Goal: Task Accomplishment & Management: Use online tool/utility

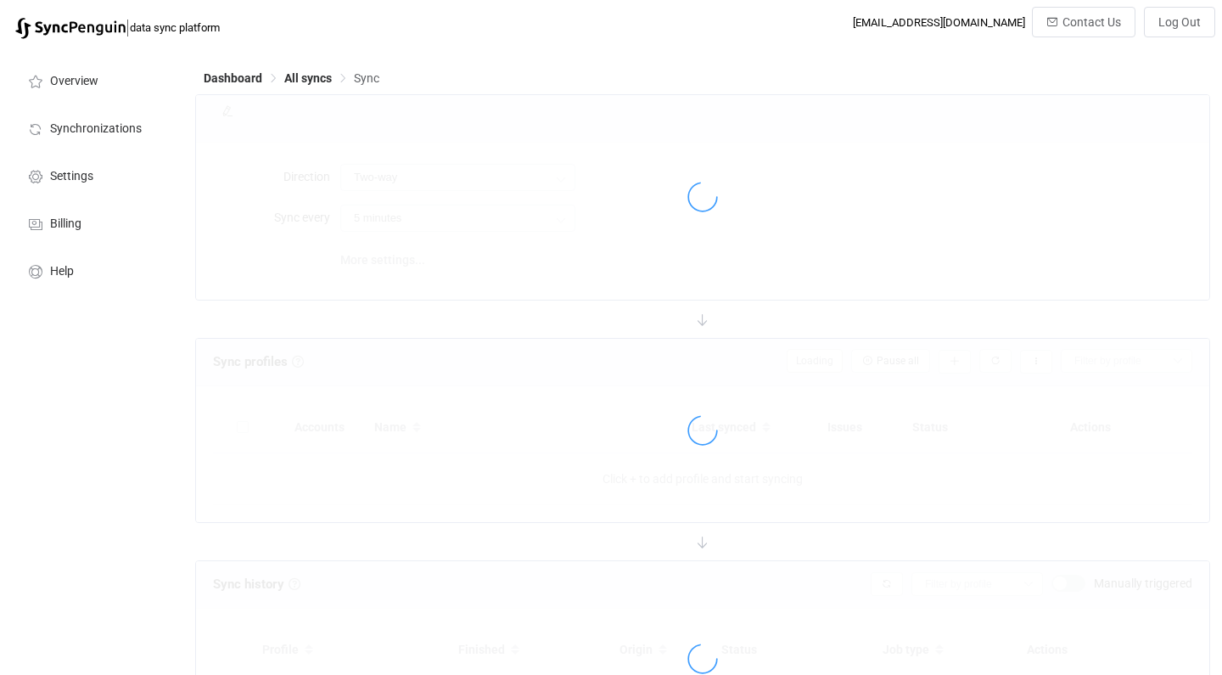
type input "10 minutes"
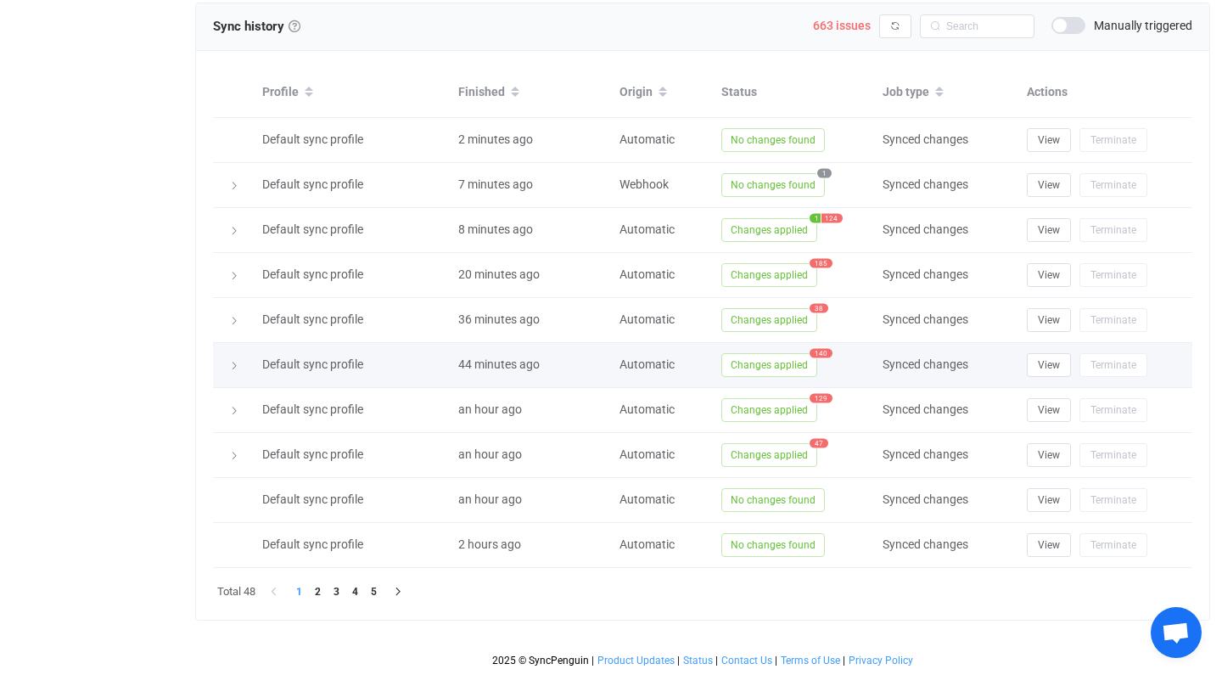
scroll to position [757, 0]
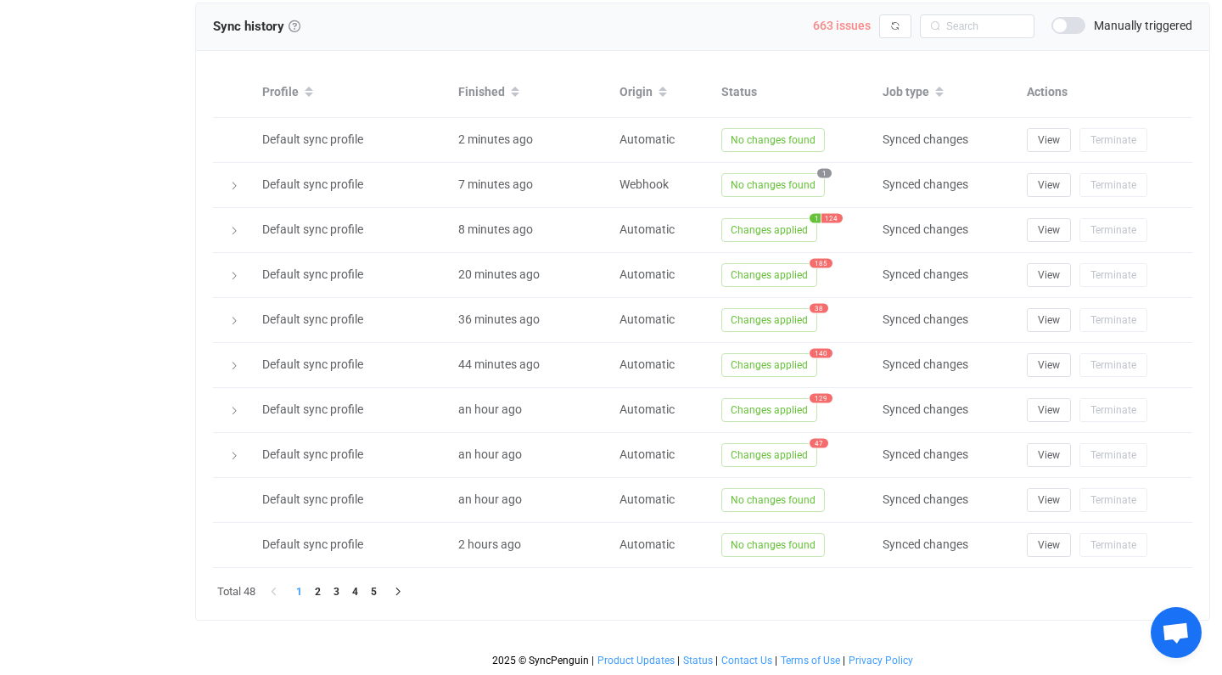
click at [857, 25] on span "663 issues" at bounding box center [842, 26] width 58 height 14
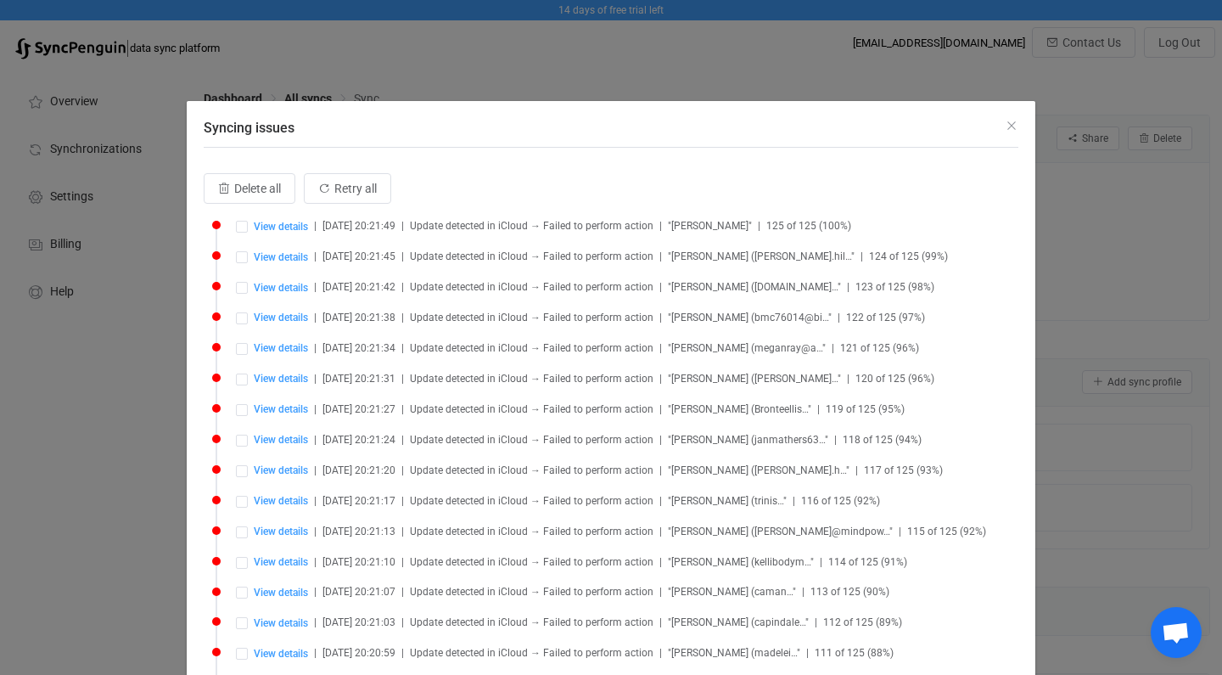
scroll to position [0, 0]
click at [239, 225] on span "Syncing issues" at bounding box center [242, 227] width 12 height 12
click at [242, 261] on span "Syncing issues" at bounding box center [242, 257] width 12 height 12
click at [239, 260] on span "Syncing issues" at bounding box center [242, 257] width 12 height 12
click at [243, 229] on span "Syncing issues" at bounding box center [242, 227] width 12 height 12
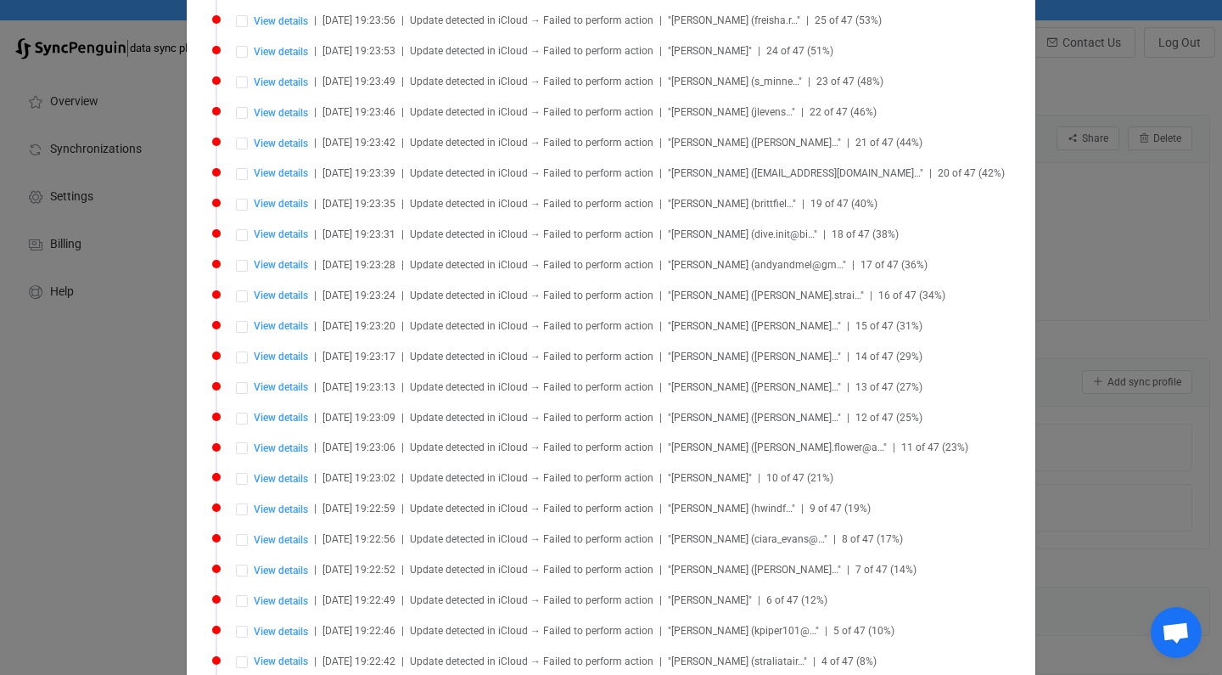
scroll to position [19830, 0]
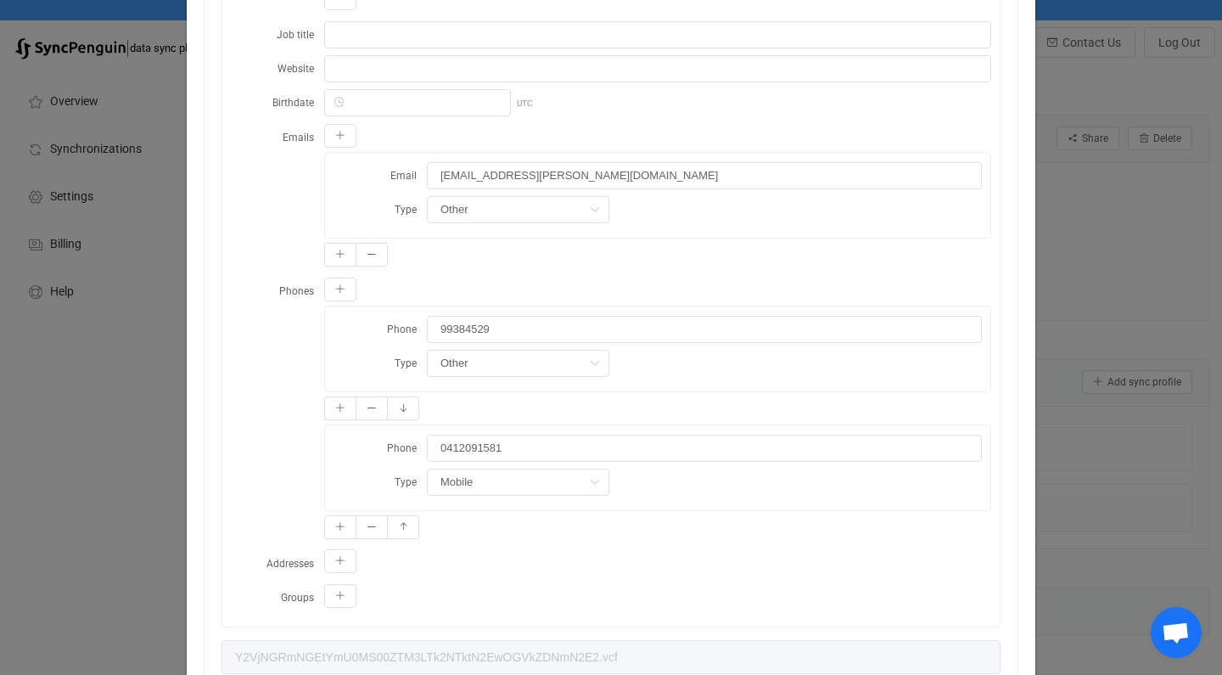
scroll to position [641, 0]
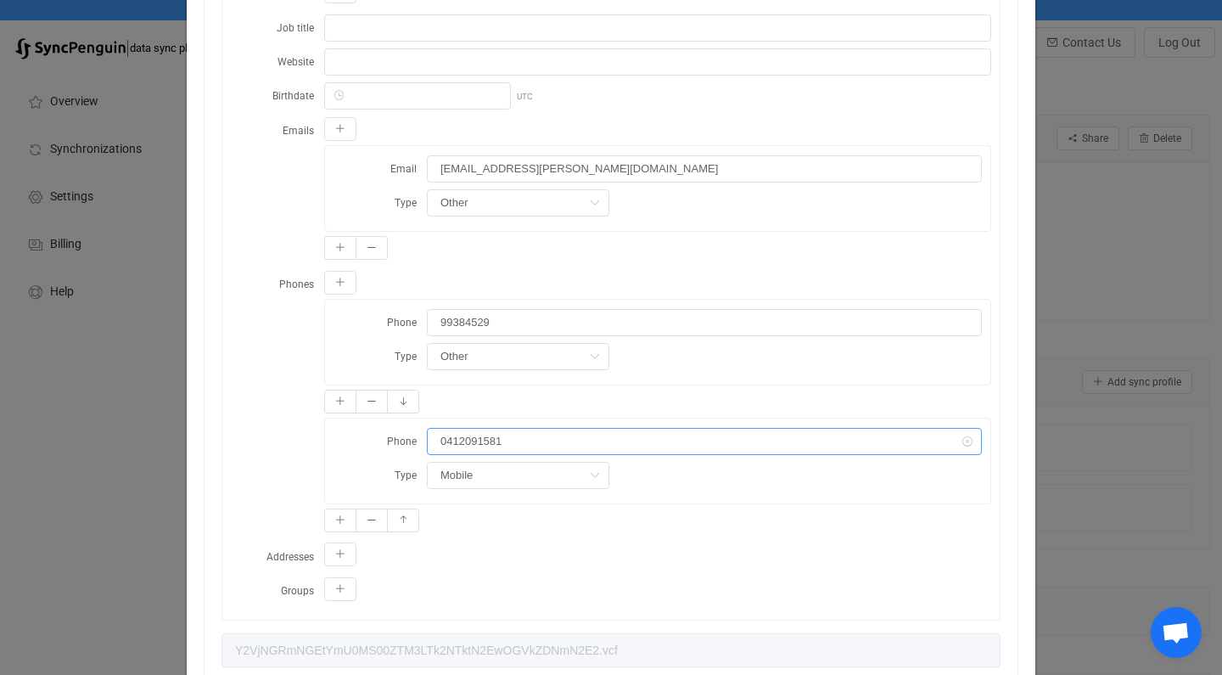
click at [527, 441] on input "0412091581" at bounding box center [704, 441] width 555 height 27
click at [441, 437] on input "0412091581" at bounding box center [704, 441] width 555 height 27
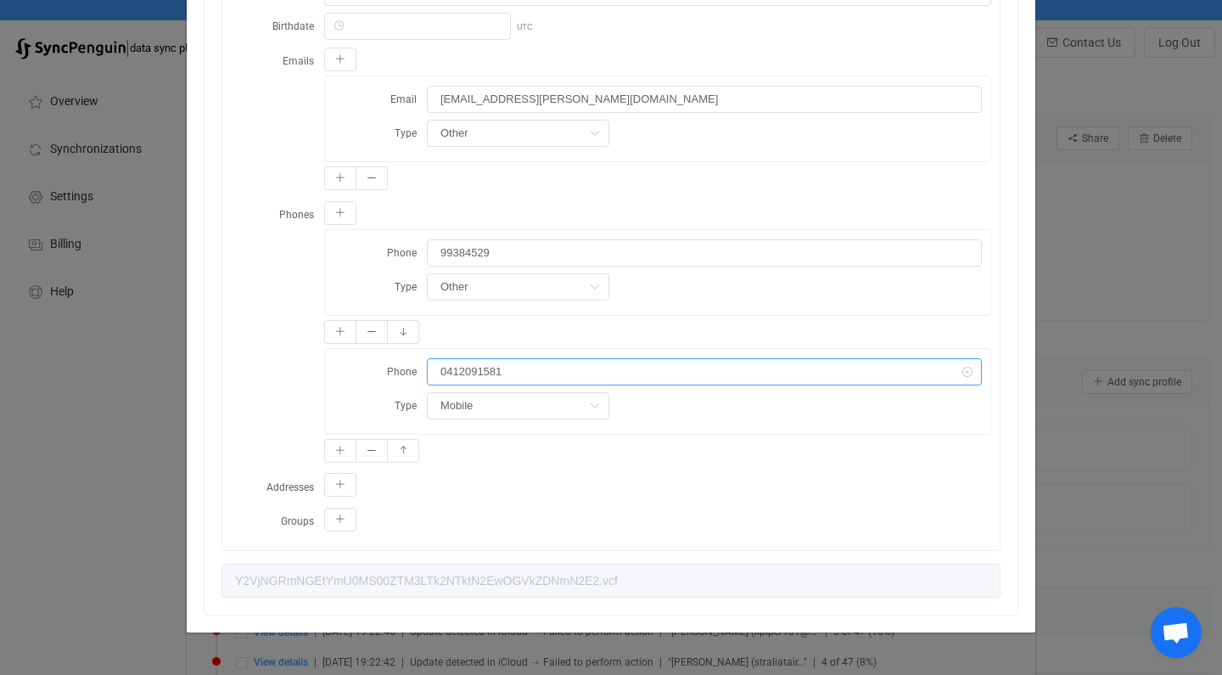
scroll to position [710, 0]
click at [335, 340] on button "dialog" at bounding box center [340, 332] width 32 height 24
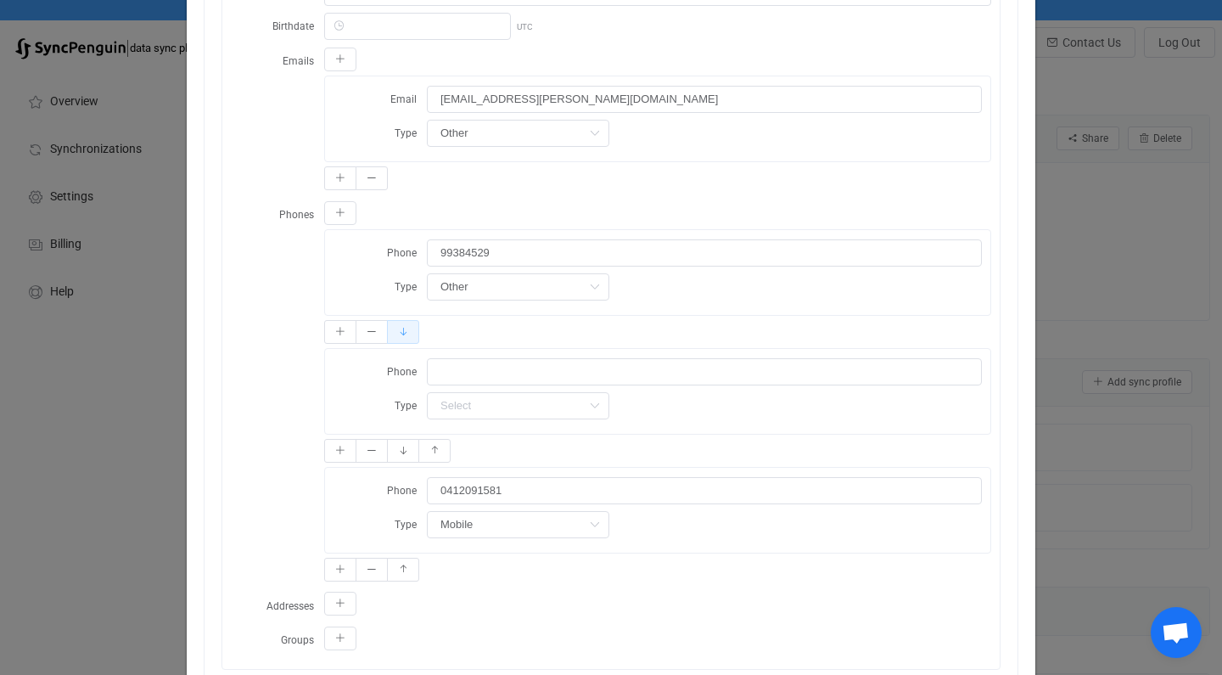
click at [410, 340] on button "dialog" at bounding box center [403, 332] width 32 height 24
type input "99384529"
type input "Other"
click at [368, 450] on icon "dialog" at bounding box center [372, 451] width 10 height 10
type input "0412091581"
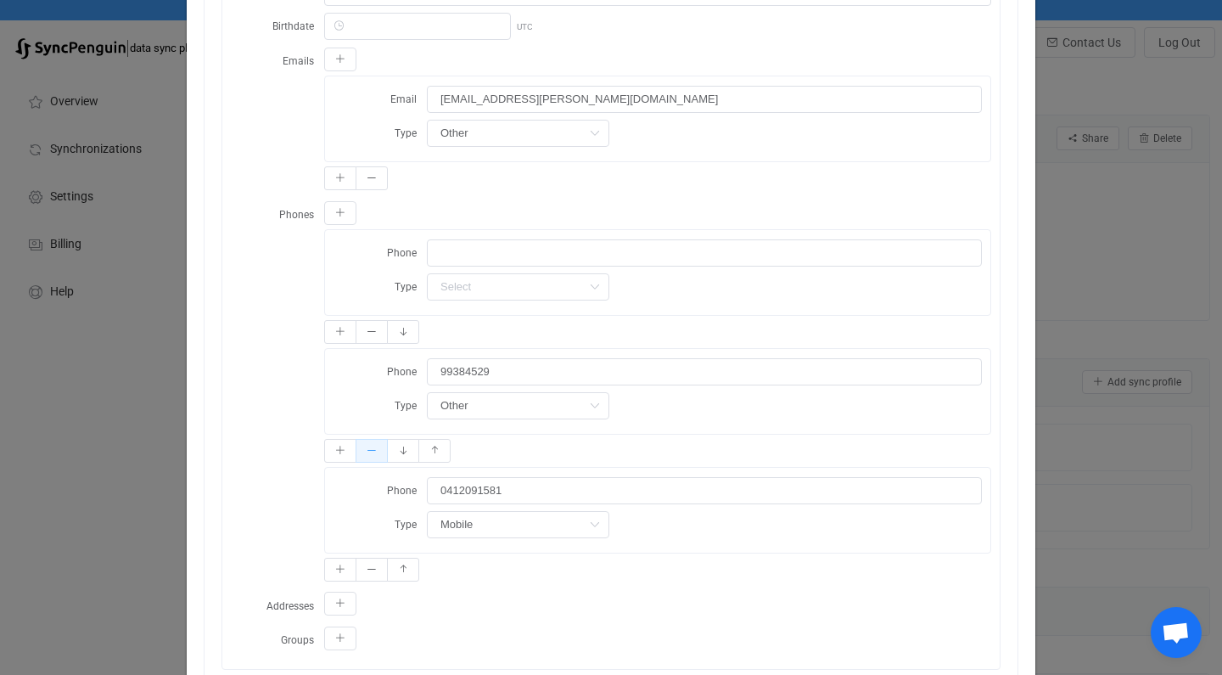
type input "Mobile"
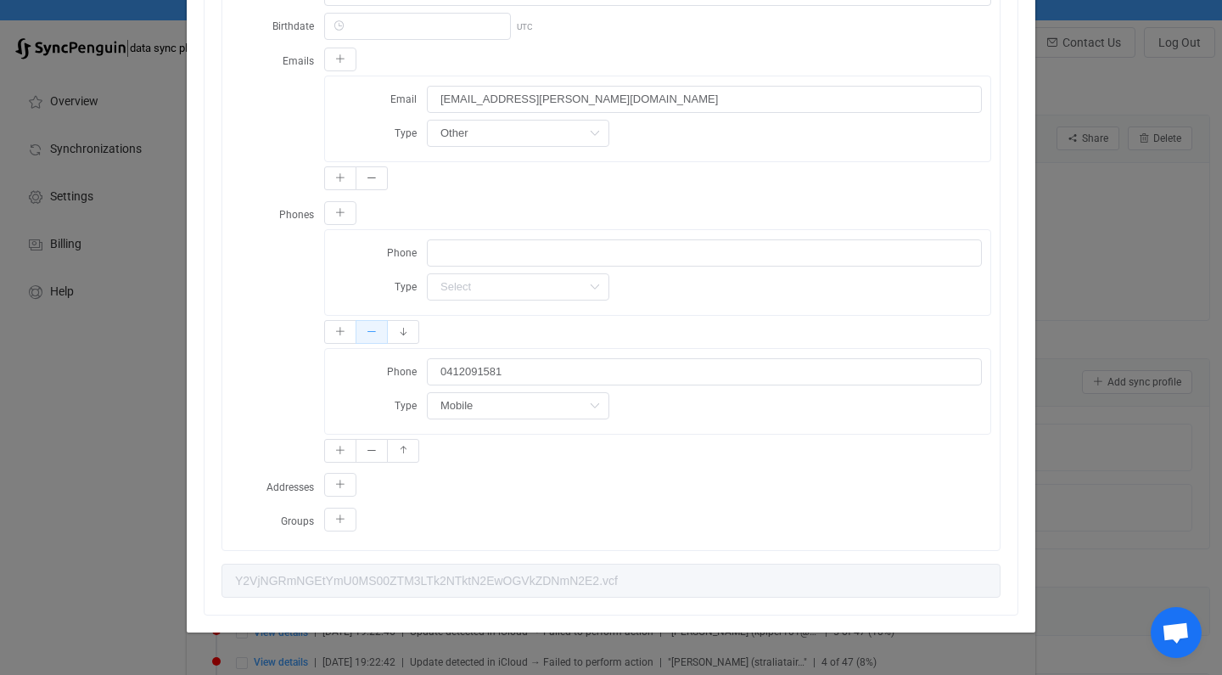
click at [378, 322] on button "dialog" at bounding box center [372, 332] width 32 height 24
type input "0412091581"
type input "Mobile"
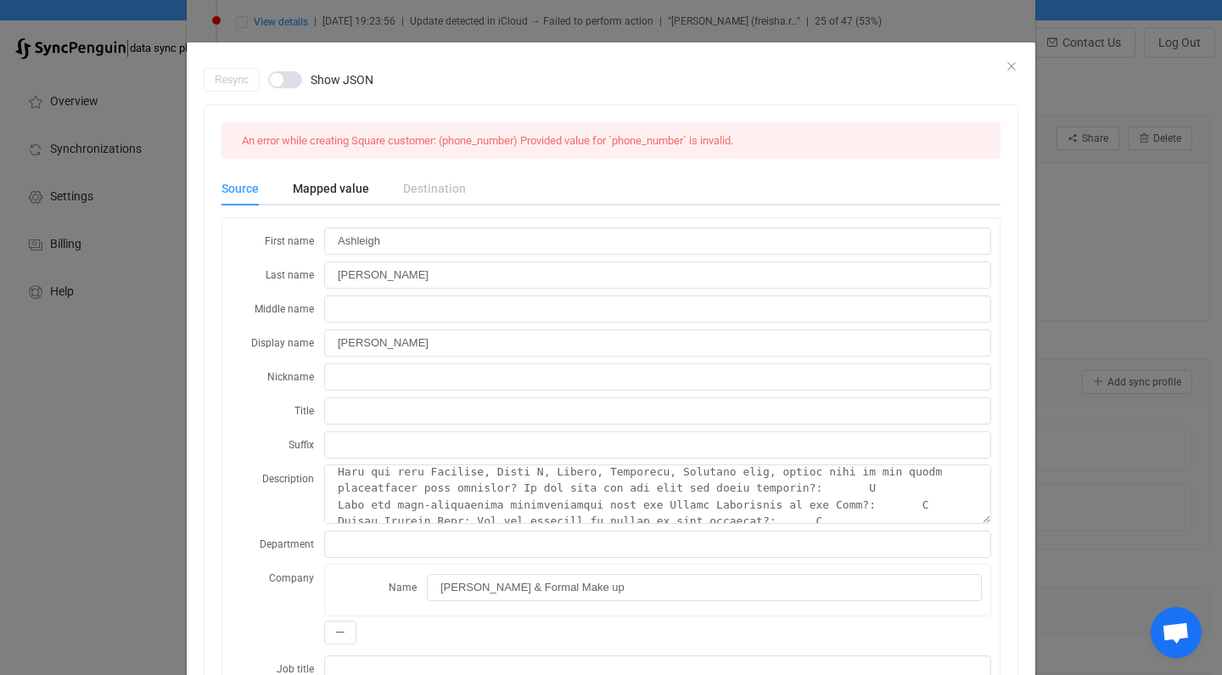
scroll to position [0, 0]
click at [285, 76] on span "dialog" at bounding box center [285, 79] width 34 height 17
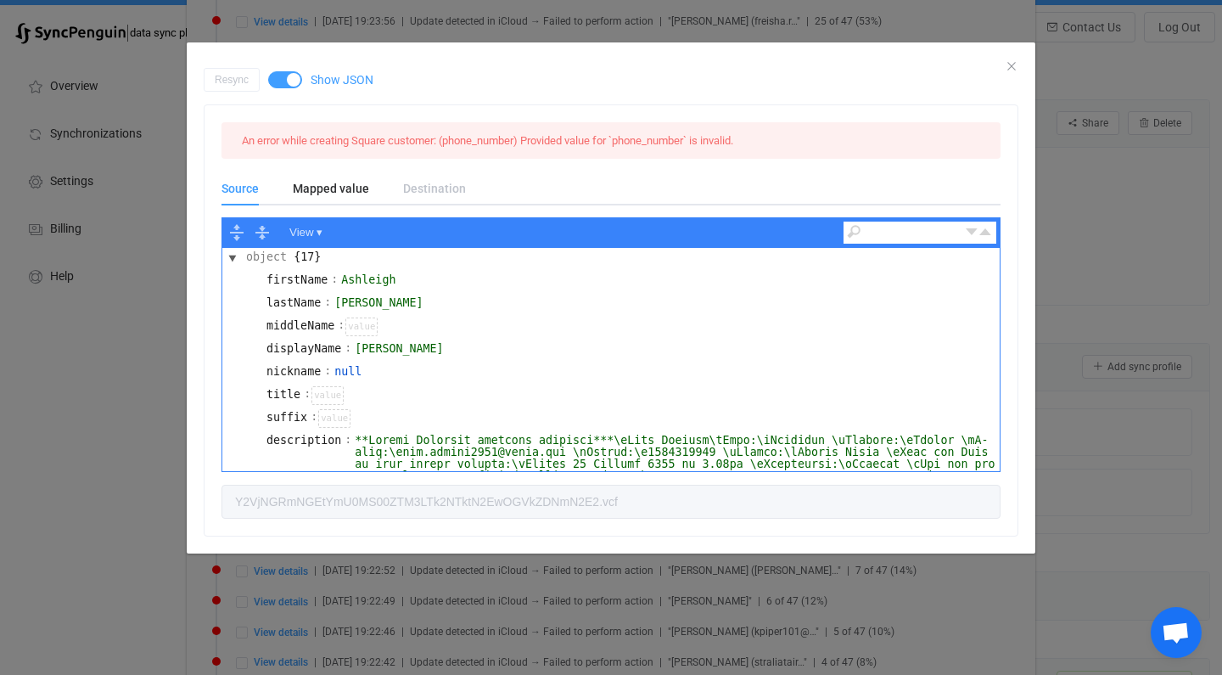
click at [294, 78] on span "dialog" at bounding box center [285, 79] width 34 height 17
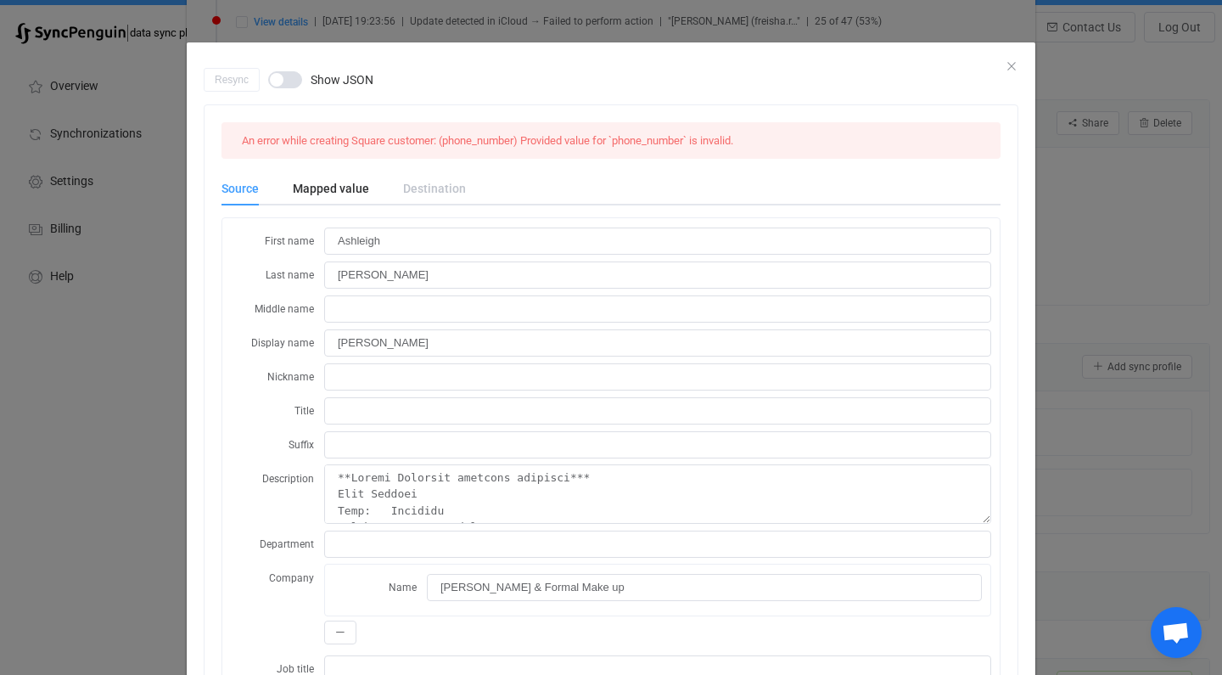
click at [401, 186] on div "Destination" at bounding box center [426, 188] width 80 height 34
click at [411, 187] on div "Destination" at bounding box center [426, 188] width 80 height 34
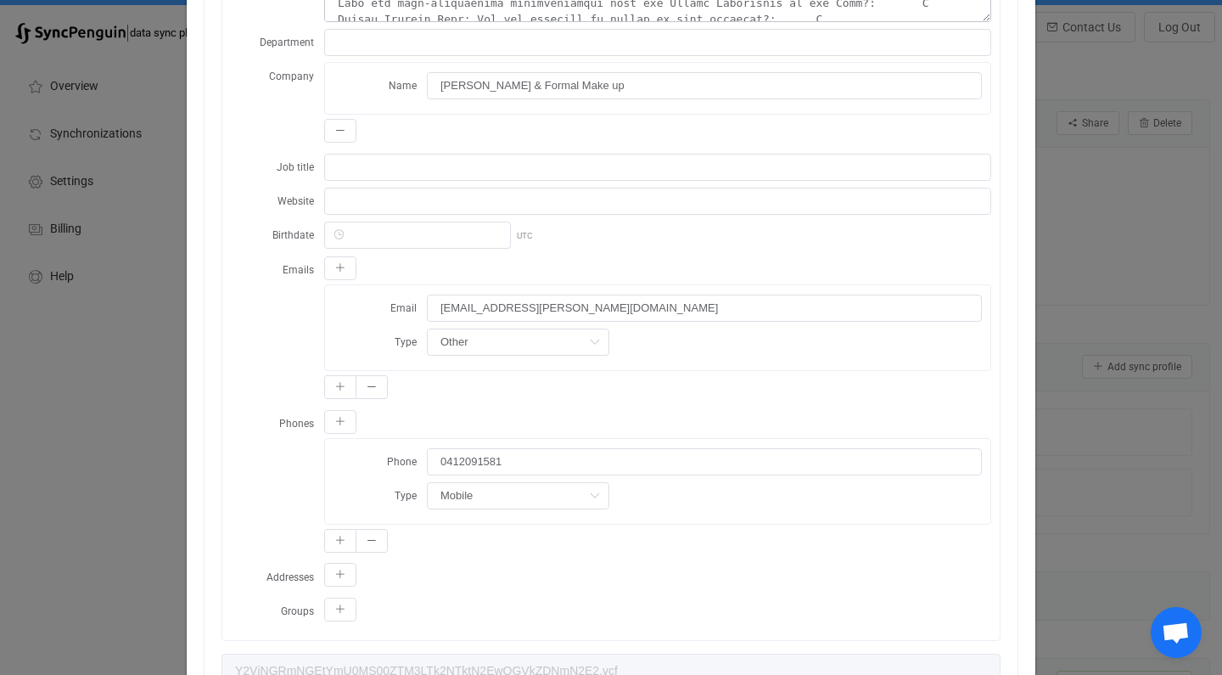
scroll to position [512, 0]
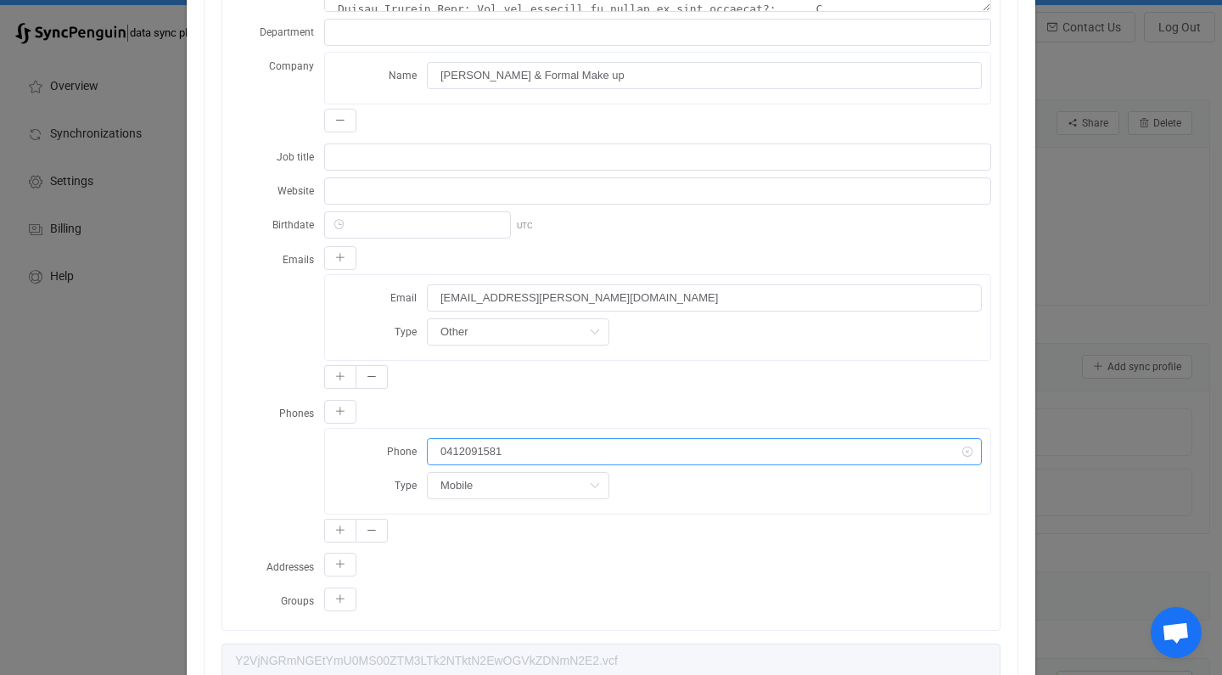
drag, startPoint x: 525, startPoint y: 447, endPoint x: 413, endPoint y: 434, distance: 113.7
click at [413, 434] on div "Phone [PHONE_NUMBER] Type Mobile Home Work Mobile Home fax Work fax Other fax O…" at bounding box center [657, 471] width 665 height 85
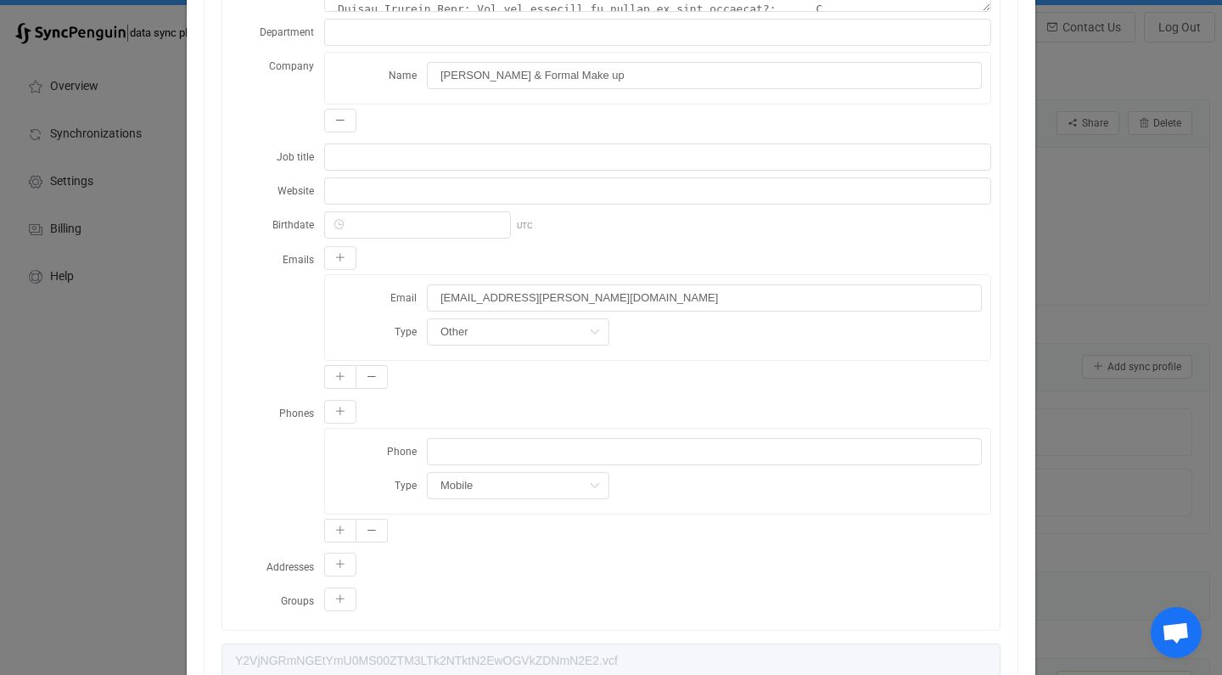
click at [540, 412] on div "dialog" at bounding box center [657, 413] width 667 height 29
click at [366, 536] on button "dialog" at bounding box center [372, 531] width 32 height 24
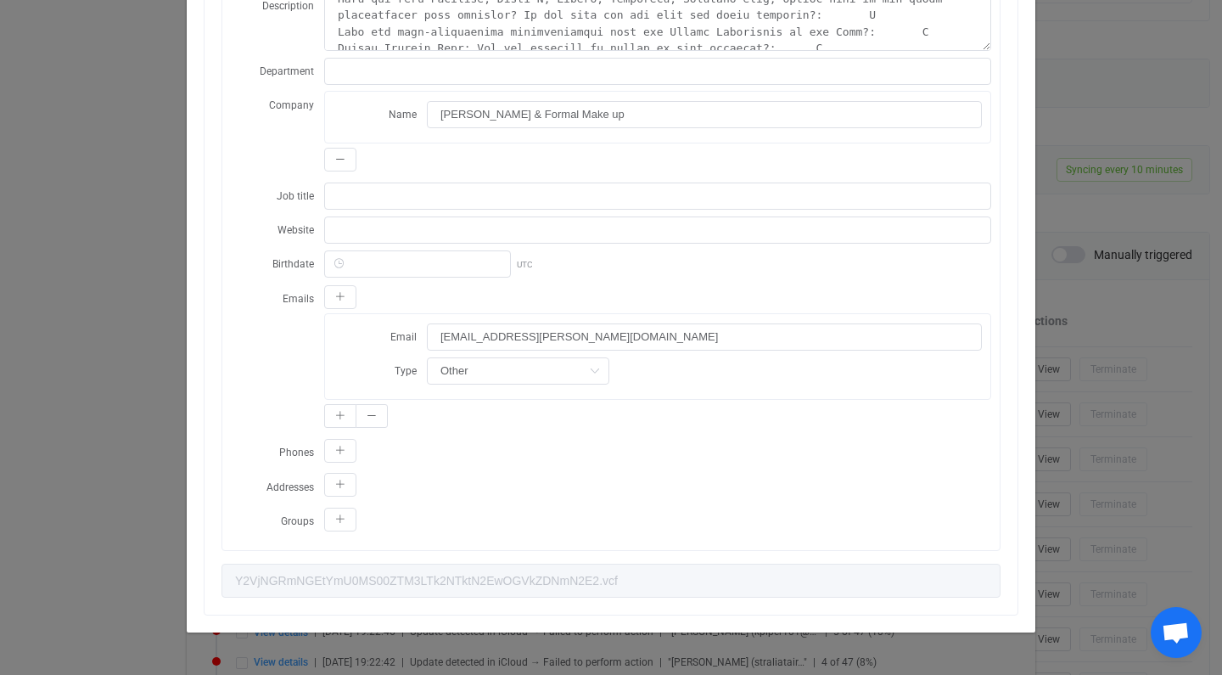
scroll to position [473, 0]
click at [345, 449] on button "dialog" at bounding box center [340, 451] width 32 height 24
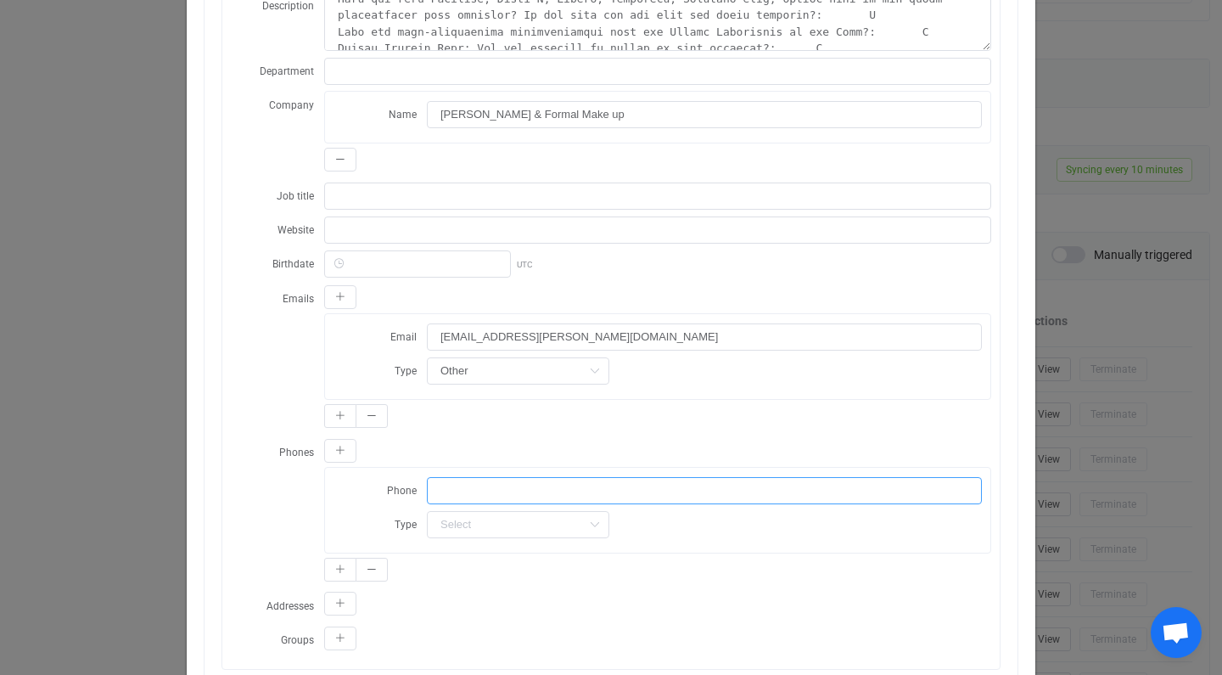
paste input "0412091581"
type input "0412091581"
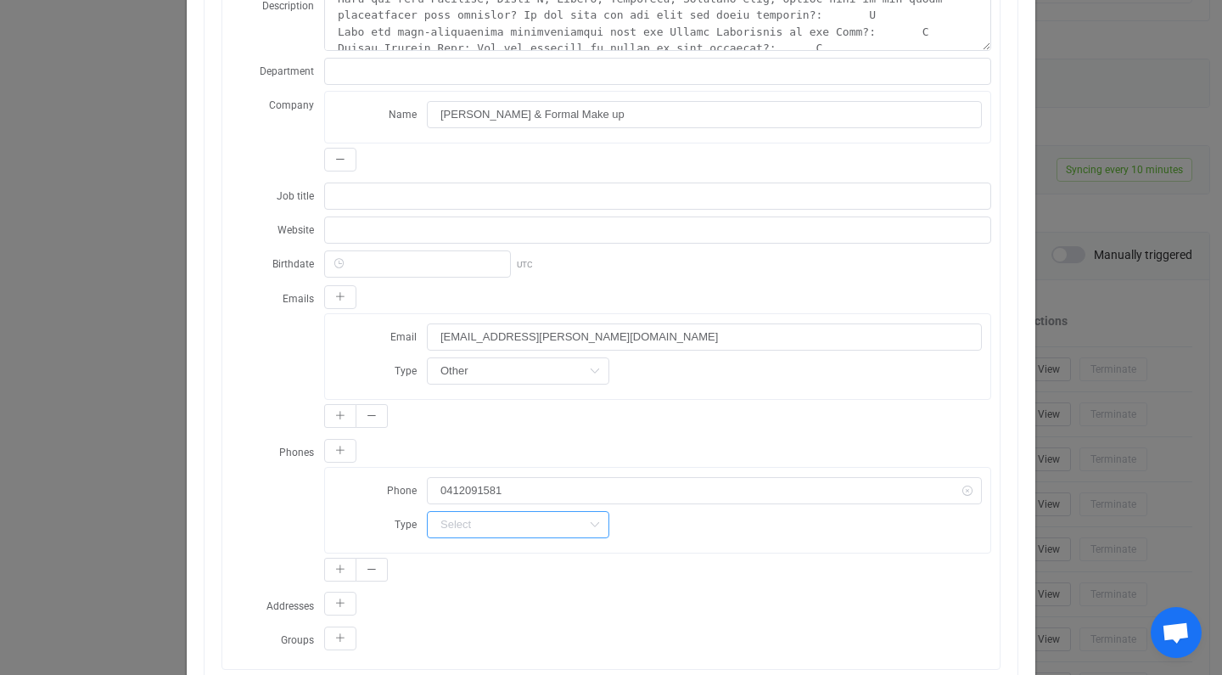
click at [457, 525] on input "dialog" at bounding box center [518, 524] width 182 height 27
click at [469, 368] on span "Mobile" at bounding box center [462, 364] width 35 height 14
type input "Mobile"
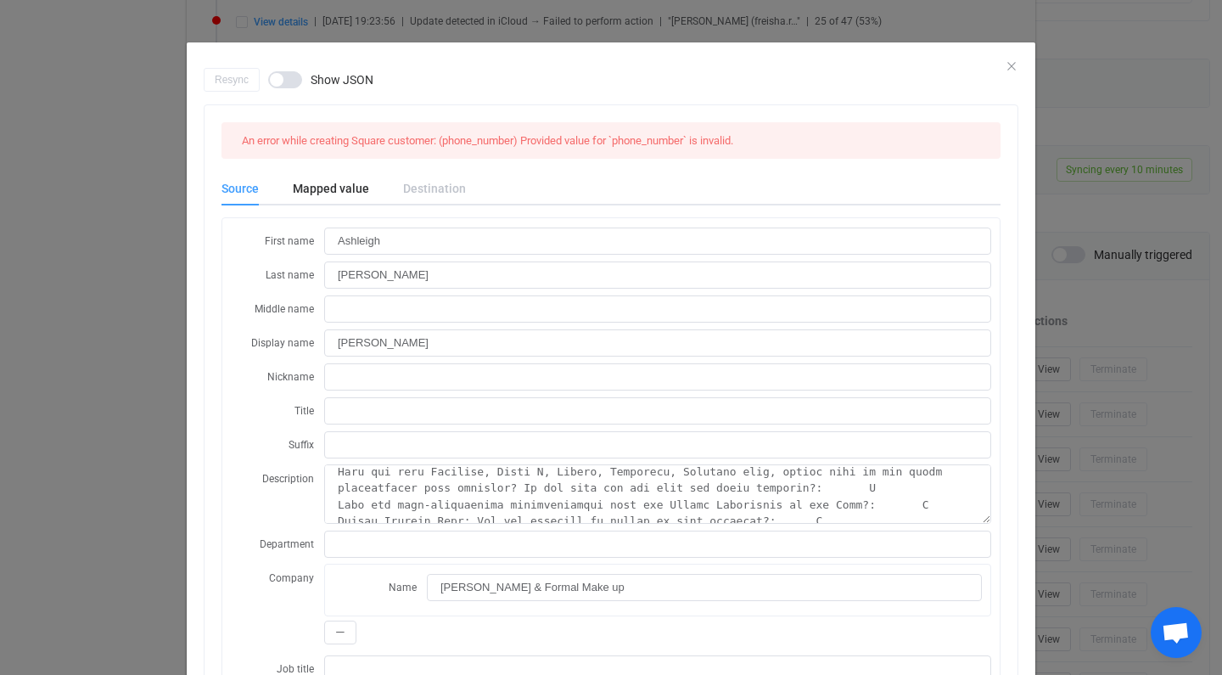
scroll to position [0, 0]
click at [448, 143] on span "An error while creating Square customer: (phone_number) Provided value for `pho…" at bounding box center [487, 140] width 491 height 13
click at [1016, 65] on icon "Close" at bounding box center [1012, 66] width 14 height 14
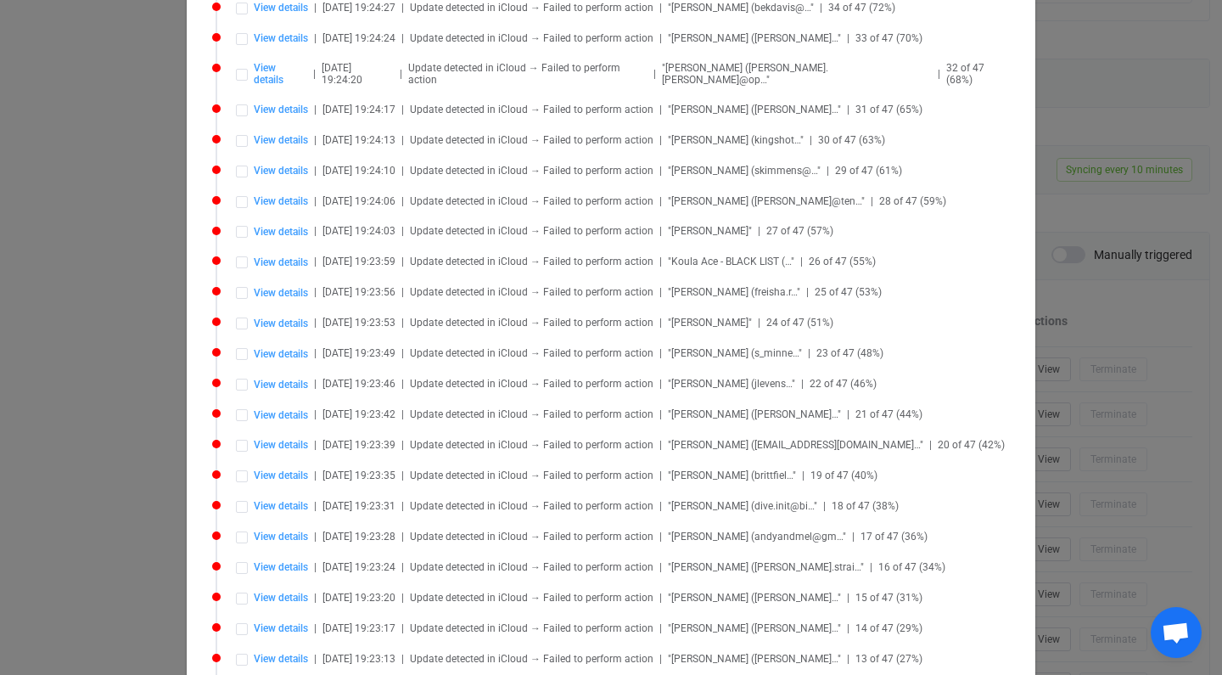
scroll to position [19557, 0]
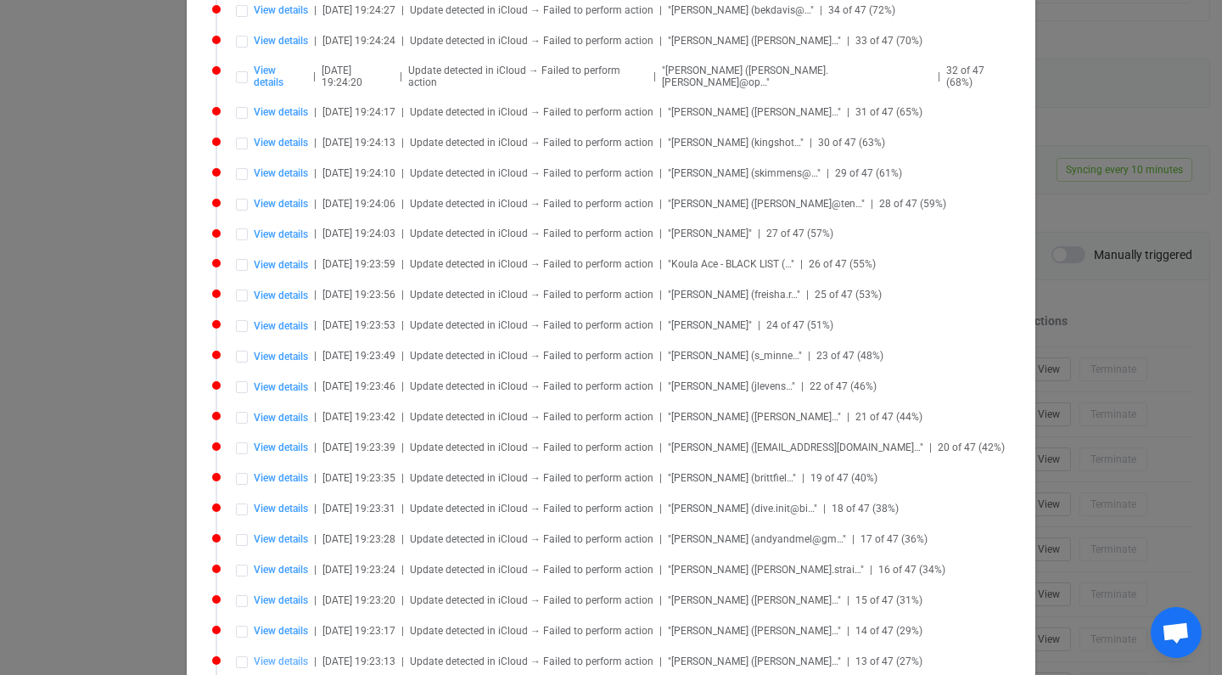
click at [295, 655] on span "View details" at bounding box center [281, 661] width 54 height 12
type input "ZGVlNDVmOTQtNjhjNi00YTZmLWE0NzYtMmUyNzU2ZGRmNTdk.vcf"
type input "[PERSON_NAME]"
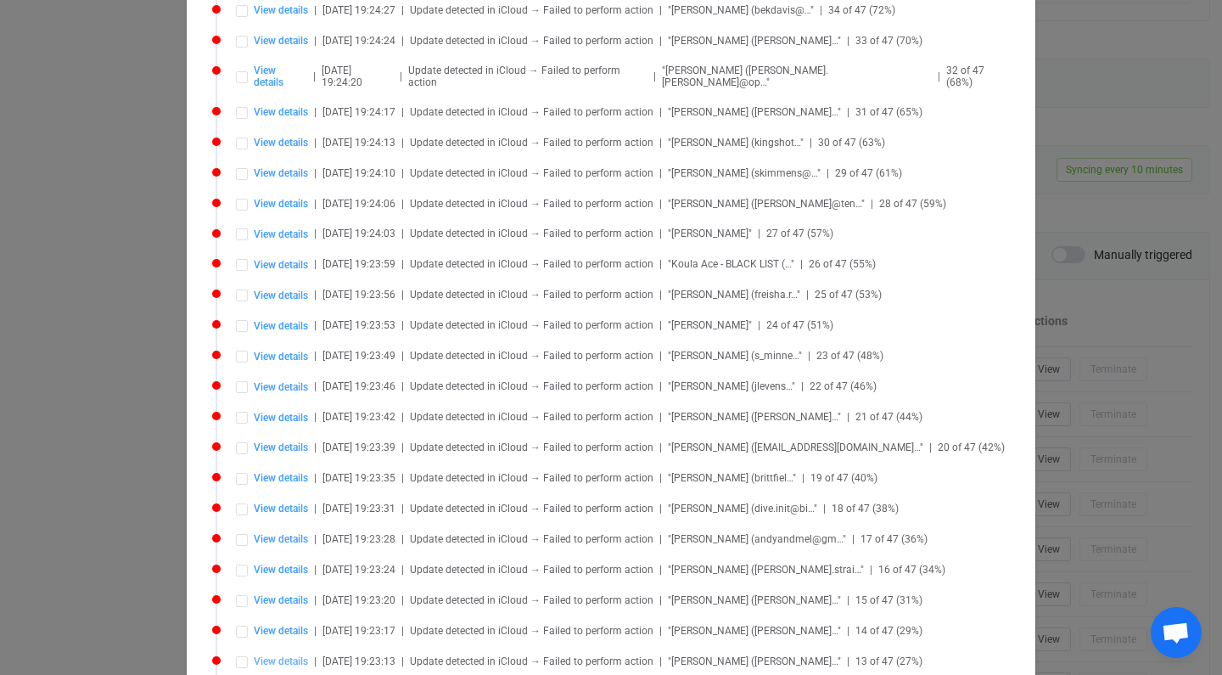
type textarea "First Name [PERSON_NAME] Last Name [PERSON_NAME] Email [EMAIL_ADDRESS][DOMAIN_N…"
type input "[PERSON_NAME]"
type input "biogel nail s"
type input "[EMAIL_ADDRESS][DOMAIN_NAME]"
type input "Home"
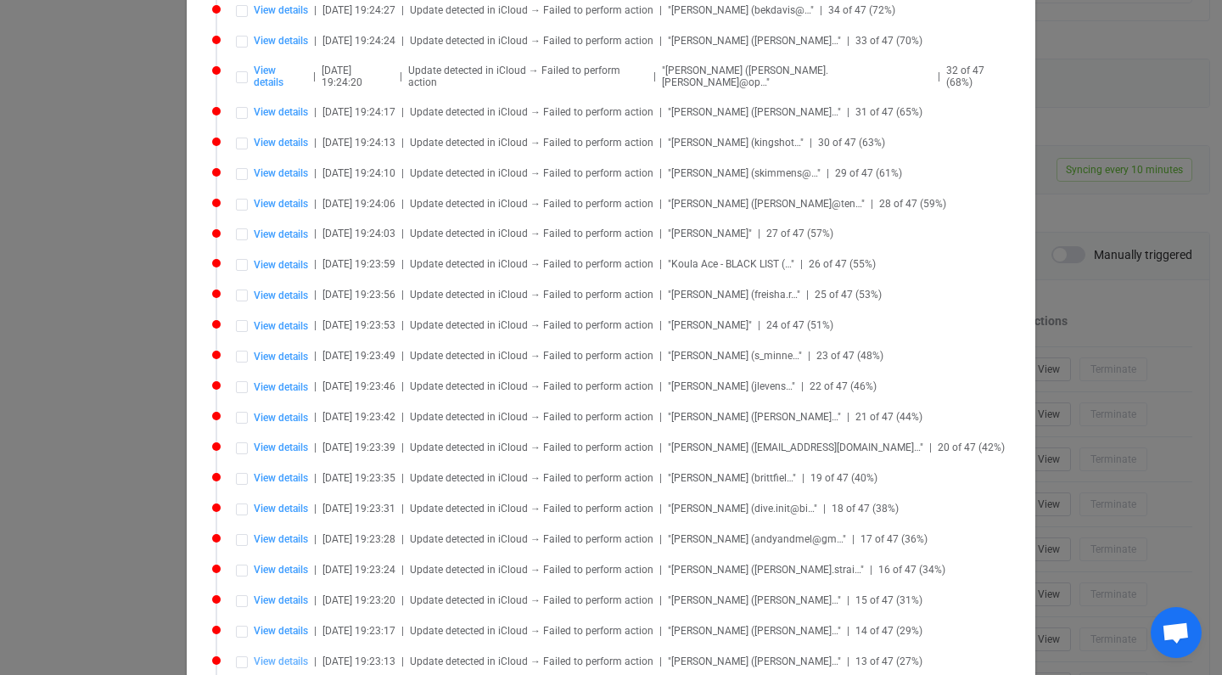
type input "0432886264\n"
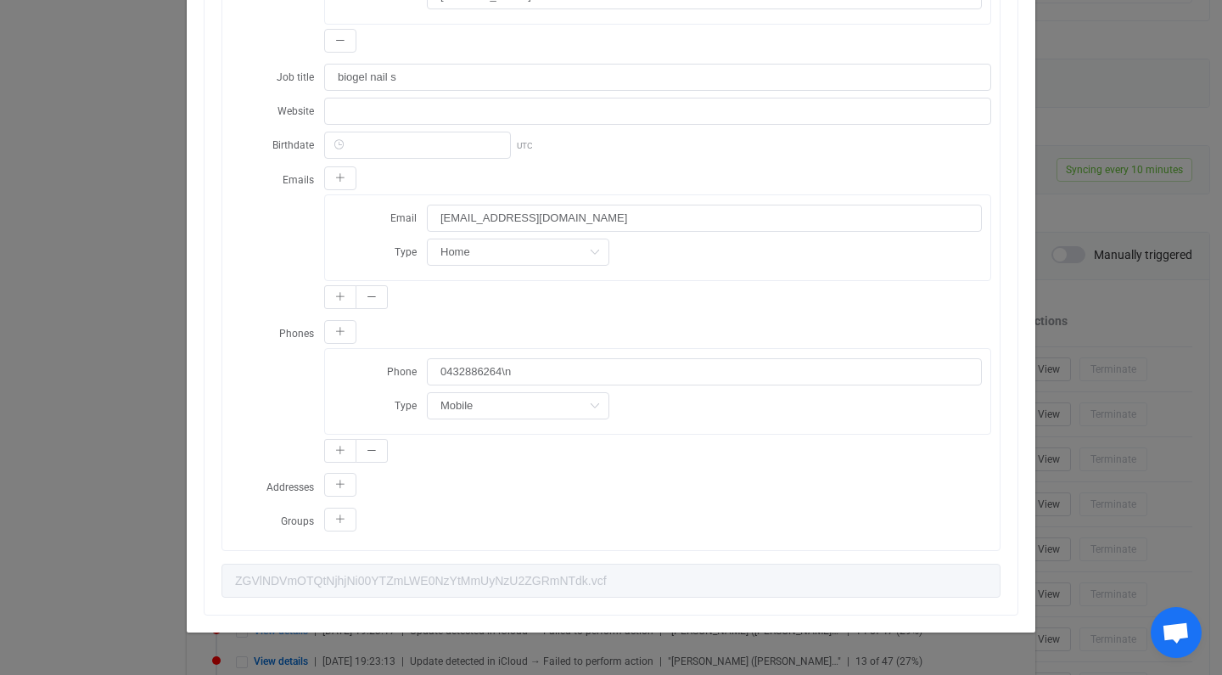
scroll to position [592, 0]
click at [542, 372] on input "0432886264\n" at bounding box center [704, 371] width 555 height 27
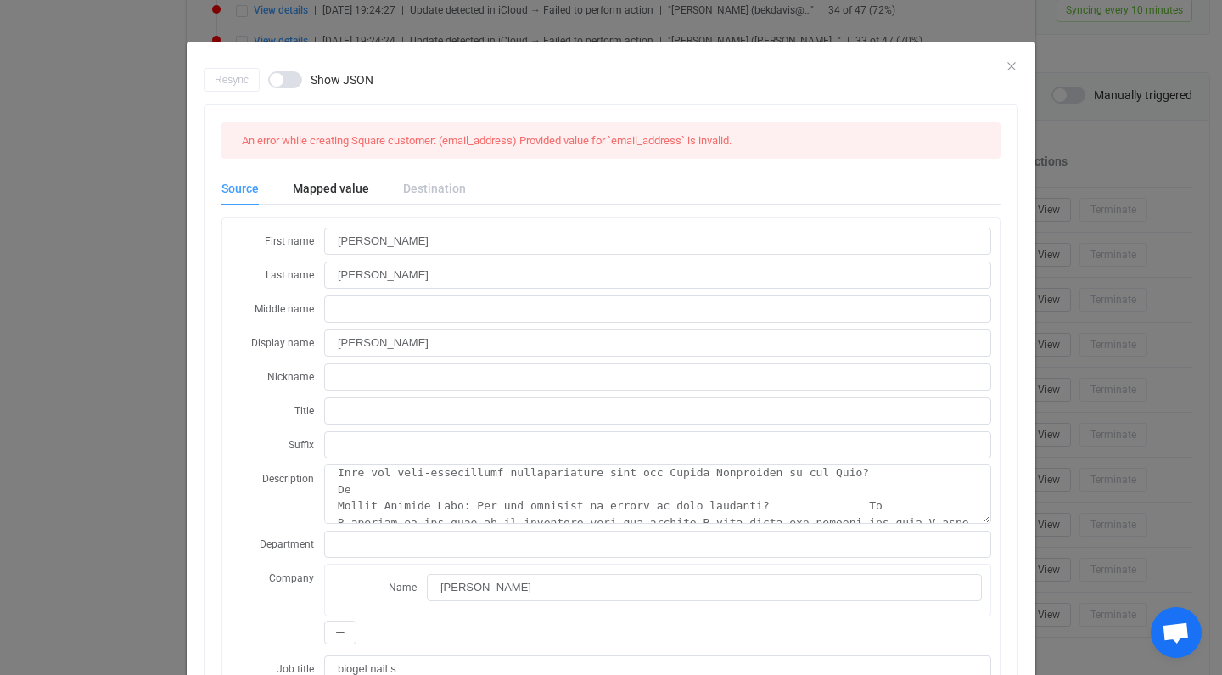
scroll to position [0, 0]
type input "0432886264"
click at [606, 138] on span "An error while creating Square customer: (email_address) Provided value for `em…" at bounding box center [487, 140] width 490 height 13
click at [653, 139] on span "An error while creating Square customer: (email_address) Provided value for `em…" at bounding box center [487, 140] width 490 height 13
click at [463, 136] on span "An error while creating Square customer: (email_address) Provided value for `em…" at bounding box center [487, 140] width 490 height 13
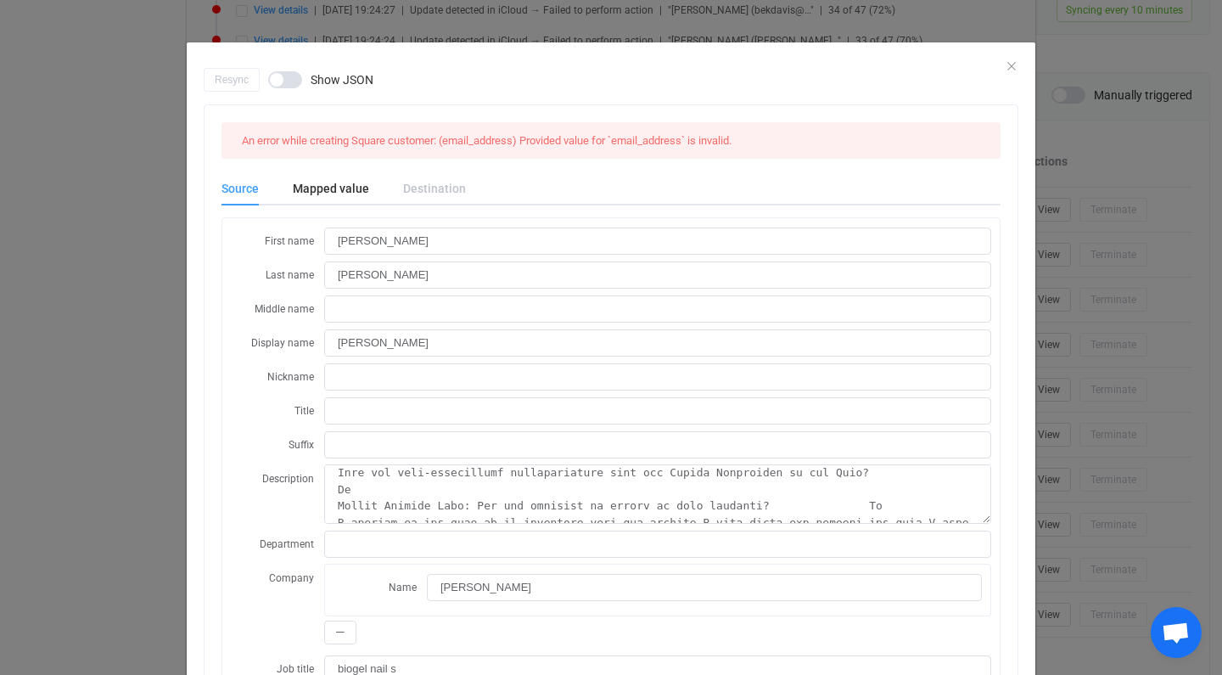
click at [402, 143] on span "An error while creating Square customer: (email_address) Provided value for `em…" at bounding box center [487, 140] width 490 height 13
click at [386, 144] on span "An error while creating Square customer: (email_address) Provided value for `em…" at bounding box center [487, 140] width 490 height 13
click at [344, 199] on div "Mapped value" at bounding box center [331, 188] width 110 height 34
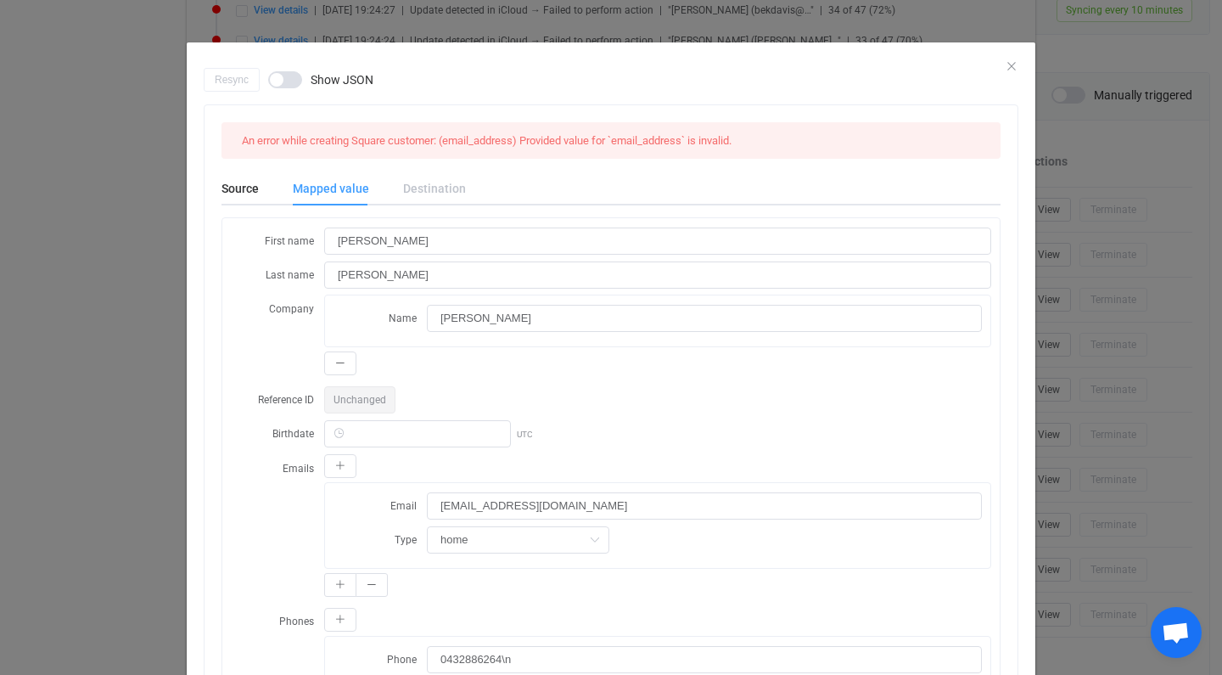
click at [431, 194] on div "Destination" at bounding box center [426, 188] width 80 height 34
click at [418, 183] on div "Destination" at bounding box center [426, 188] width 80 height 34
click at [343, 184] on div "Mapped value" at bounding box center [331, 188] width 110 height 34
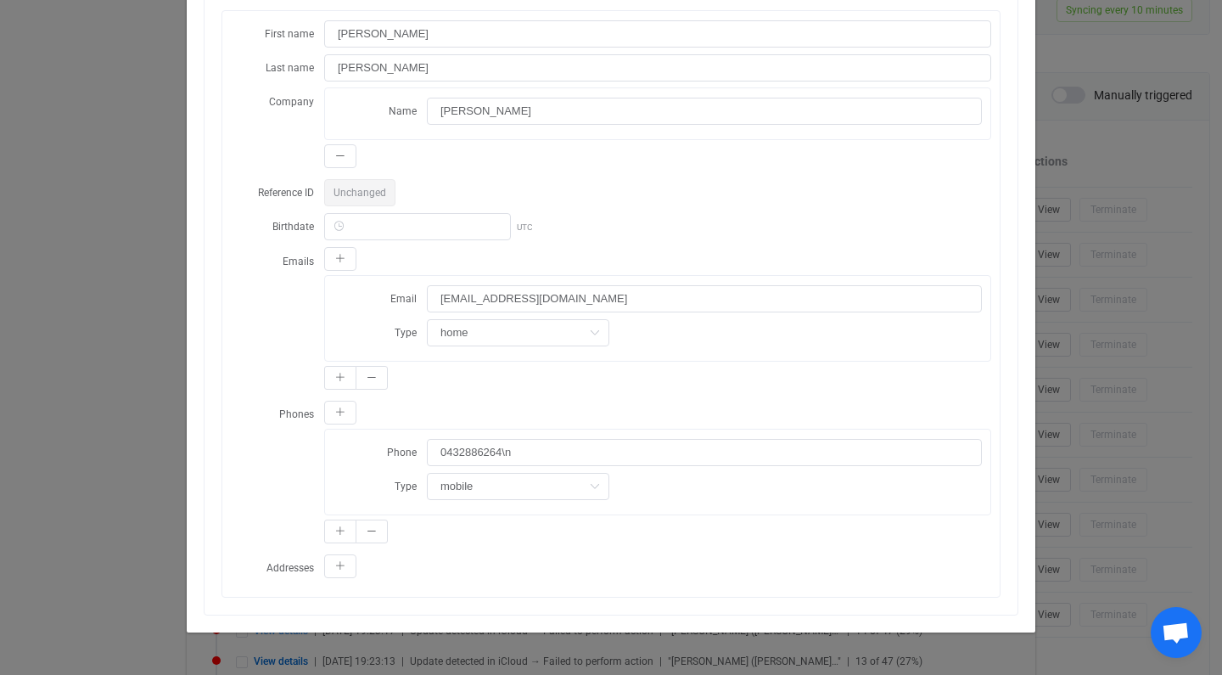
scroll to position [206, 0]
click at [531, 454] on input "0432886264\n" at bounding box center [704, 453] width 555 height 27
click at [516, 448] on input "0432886264\n" at bounding box center [704, 453] width 555 height 27
click at [536, 456] on input "0432886264\n" at bounding box center [704, 453] width 555 height 27
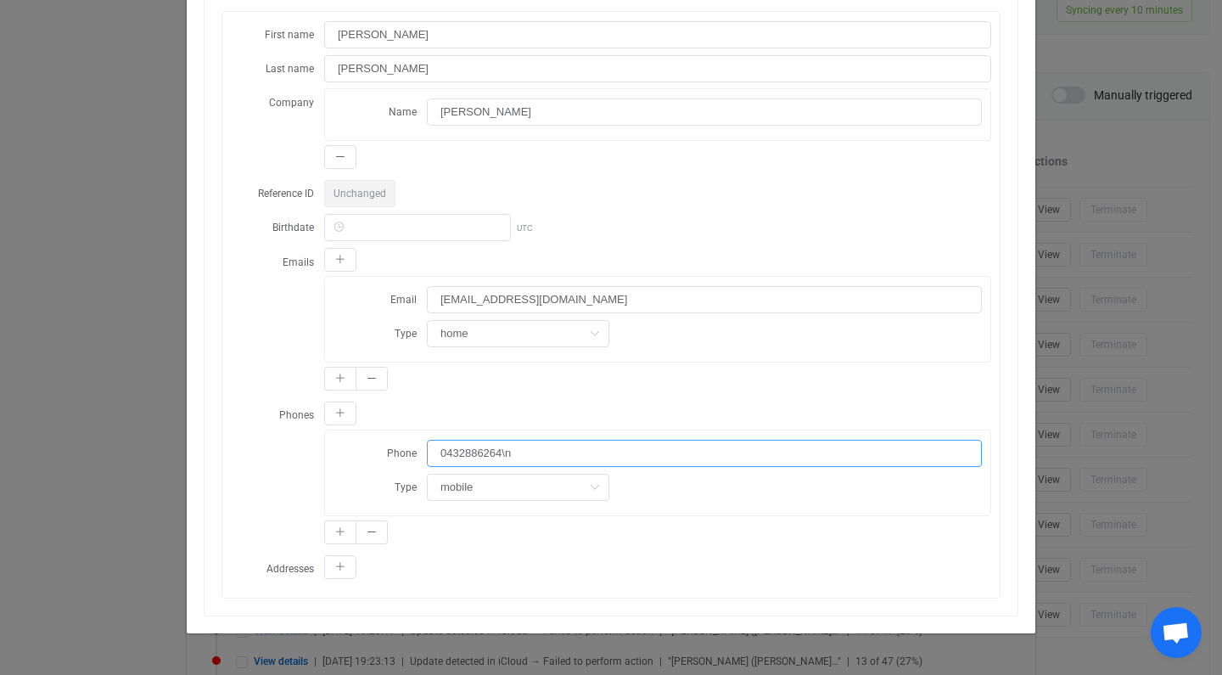
click at [588, 445] on input "0432886264\n" at bounding box center [704, 453] width 555 height 27
click at [540, 463] on input "0432886264\n" at bounding box center [704, 453] width 555 height 27
click at [526, 452] on input "0432886264\n" at bounding box center [704, 453] width 555 height 27
click at [502, 449] on input "0432886264\n" at bounding box center [704, 453] width 555 height 27
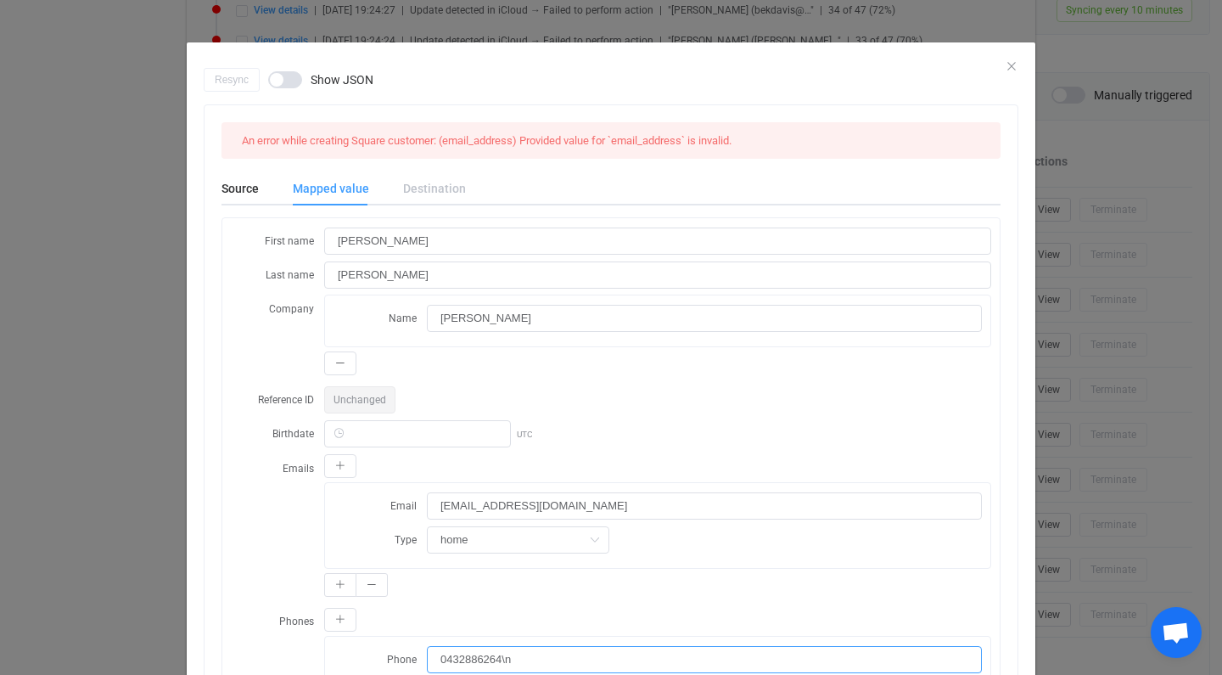
scroll to position [0, 0]
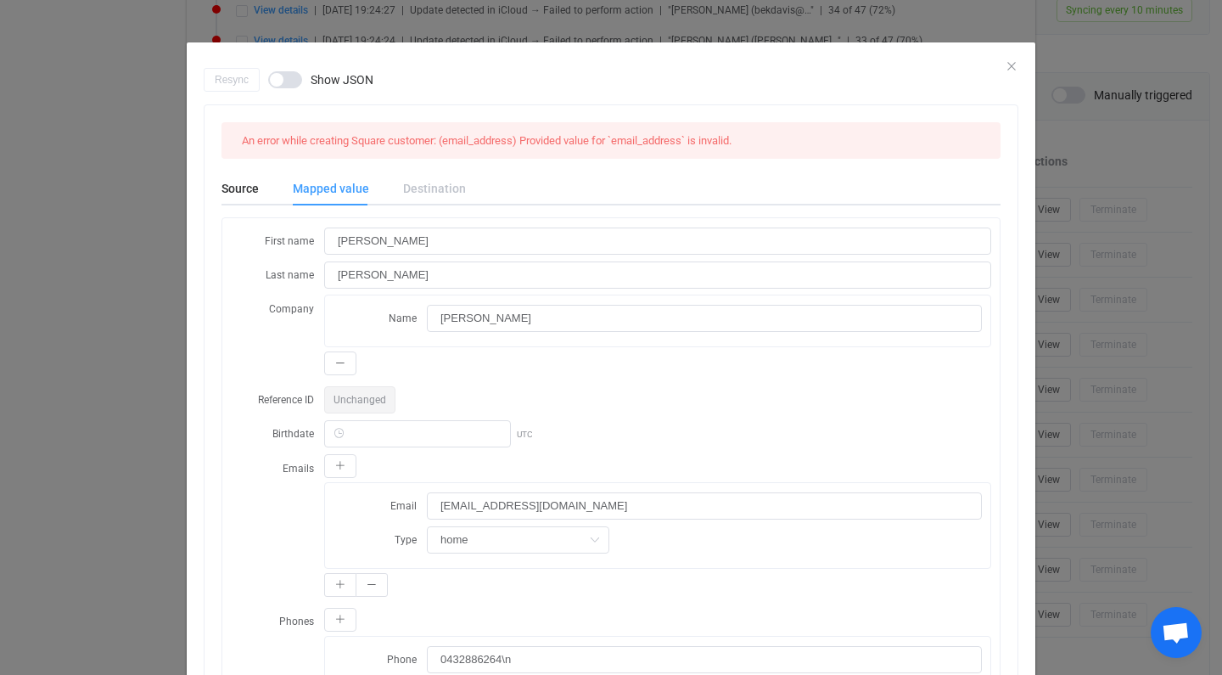
click at [424, 184] on div "Destination" at bounding box center [426, 188] width 80 height 34
click at [340, 188] on div "Mapped value" at bounding box center [331, 188] width 110 height 34
click at [236, 189] on div "Source" at bounding box center [249, 188] width 54 height 34
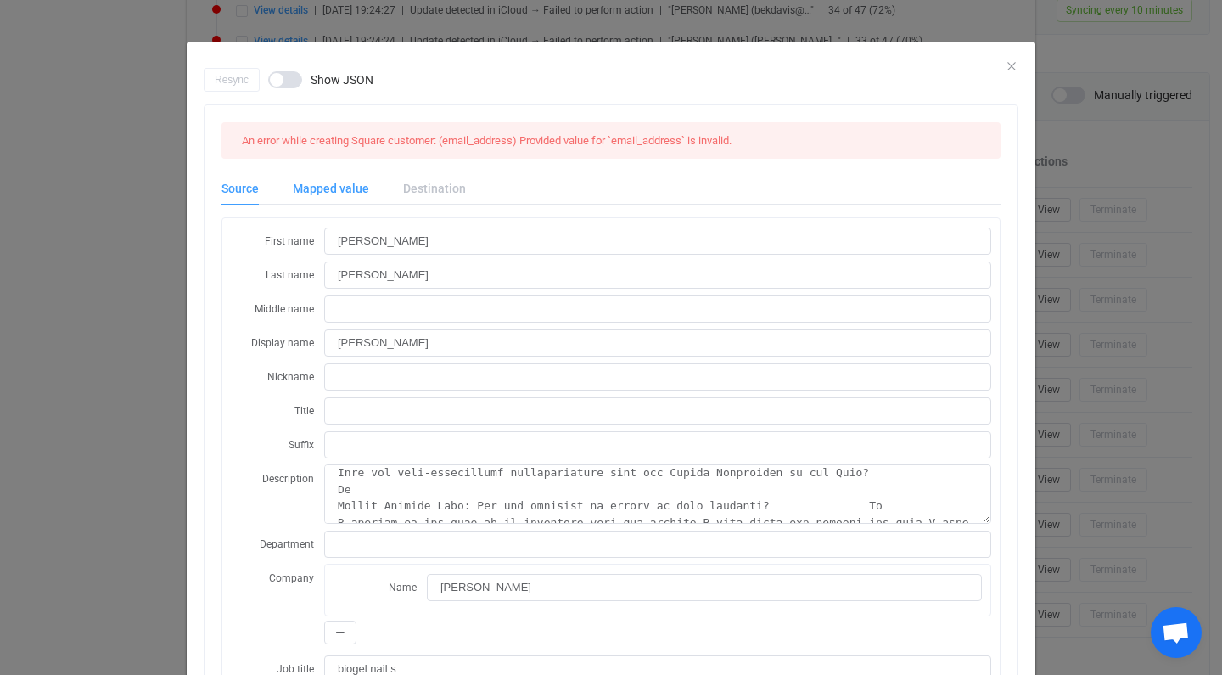
click at [333, 188] on div "Mapped value" at bounding box center [331, 188] width 110 height 34
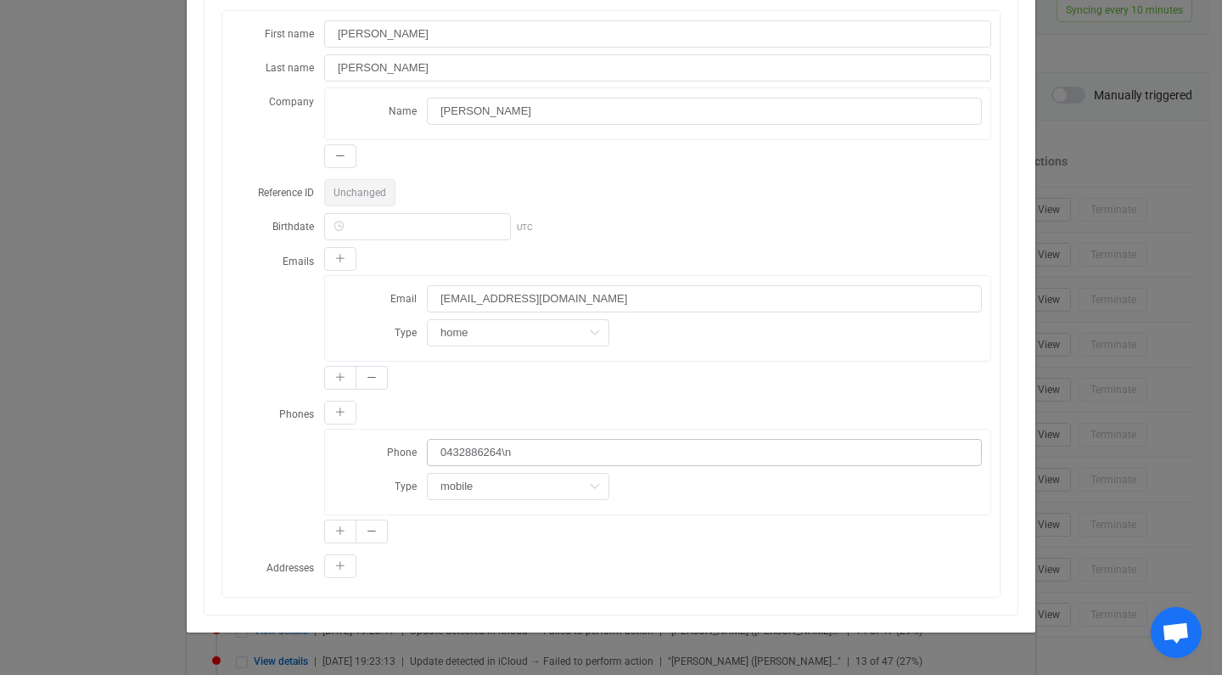
scroll to position [206, 0]
click at [514, 453] on input "0432886264\n" at bounding box center [704, 453] width 555 height 27
click at [481, 450] on input "0432886264\n" at bounding box center [704, 453] width 555 height 27
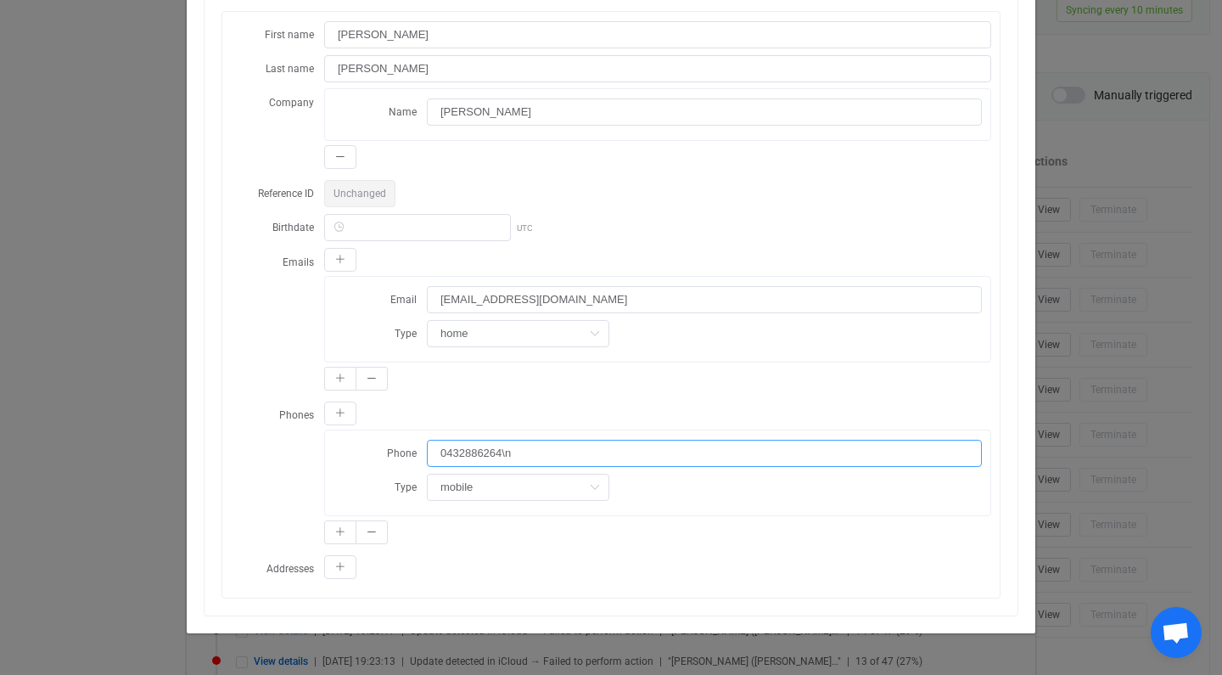
click at [509, 455] on input "0432886264\n" at bounding box center [704, 453] width 555 height 27
click at [511, 452] on input "0432886264\n" at bounding box center [704, 453] width 555 height 27
click at [528, 452] on input "0432886264\n" at bounding box center [704, 453] width 555 height 27
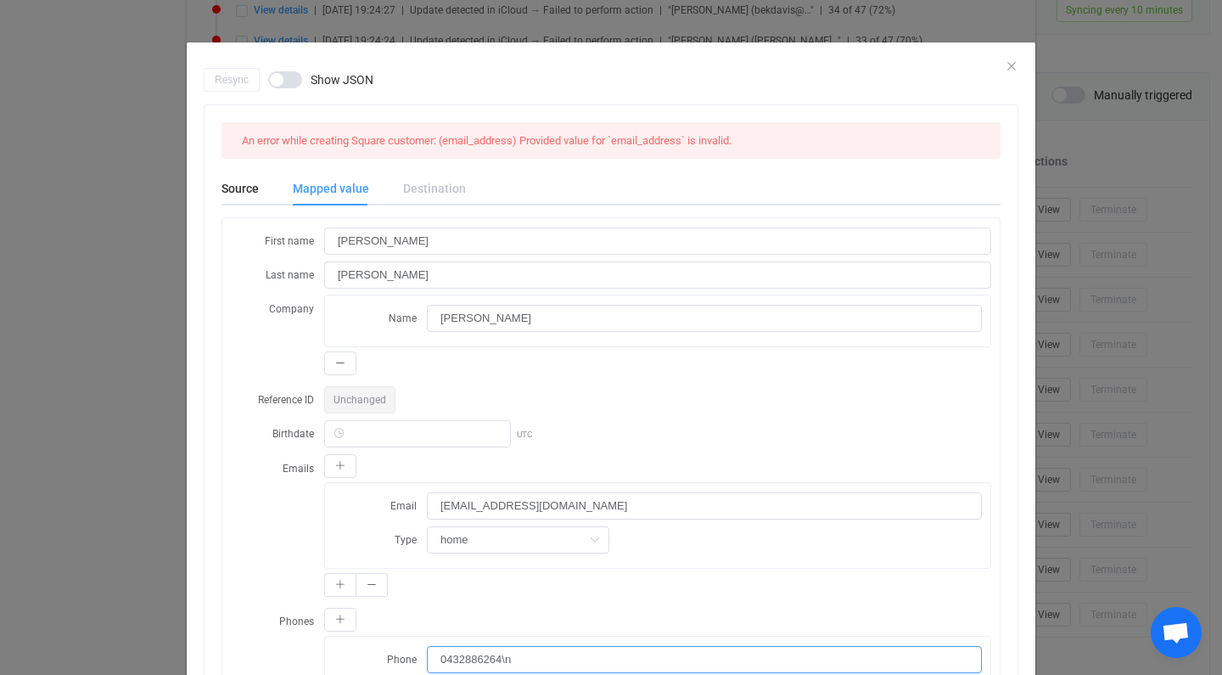
scroll to position [0, 0]
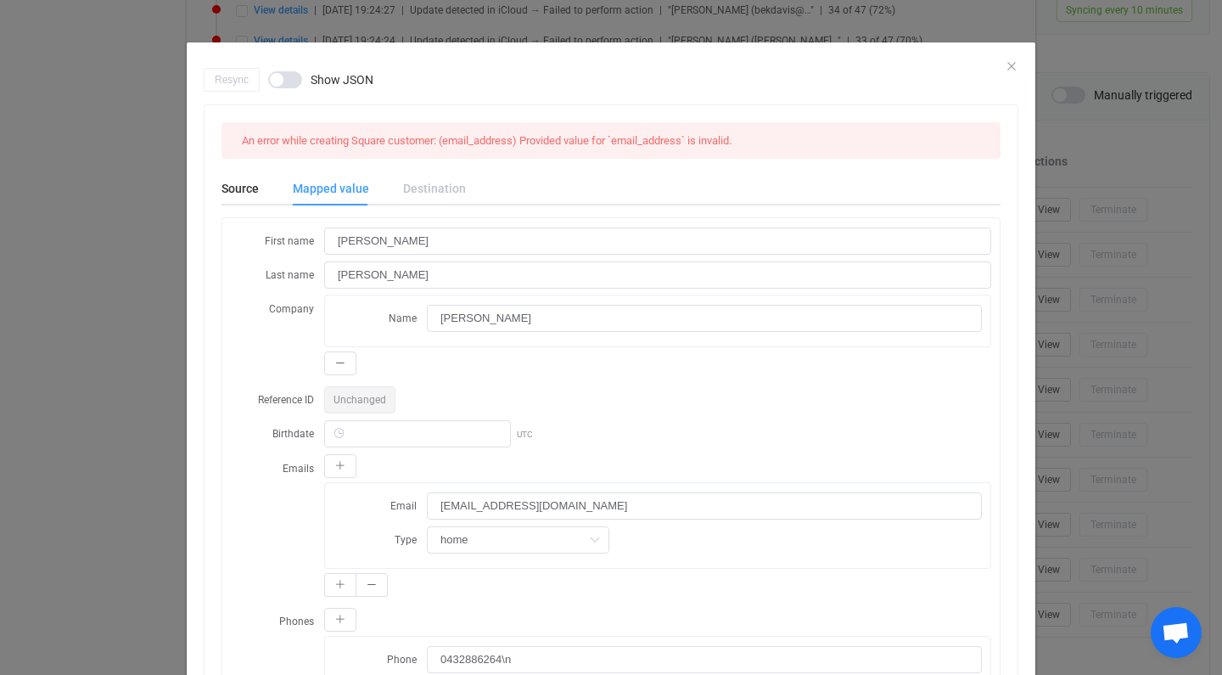
click at [451, 135] on span "An error while creating Square customer: (email_address) Provided value for `em…" at bounding box center [487, 140] width 490 height 13
click at [1008, 64] on icon "Close" at bounding box center [1012, 66] width 14 height 14
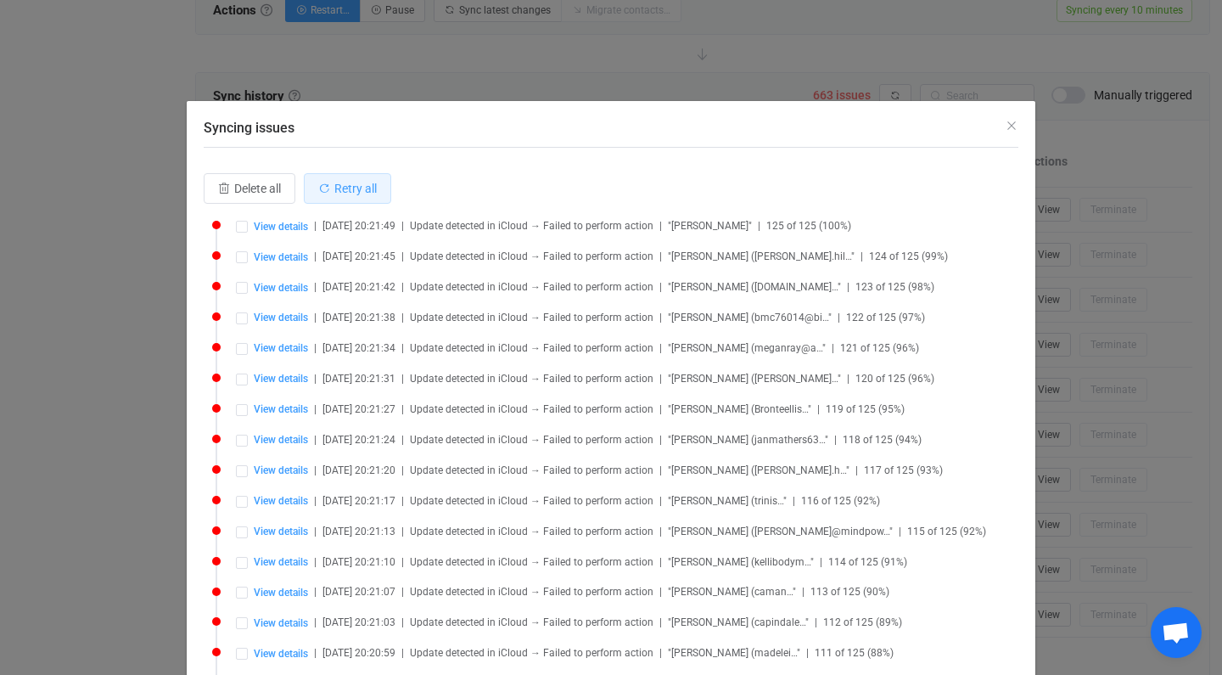
click at [341, 200] on button "Retry all" at bounding box center [347, 188] width 87 height 31
